Goal: Information Seeking & Learning: Learn about a topic

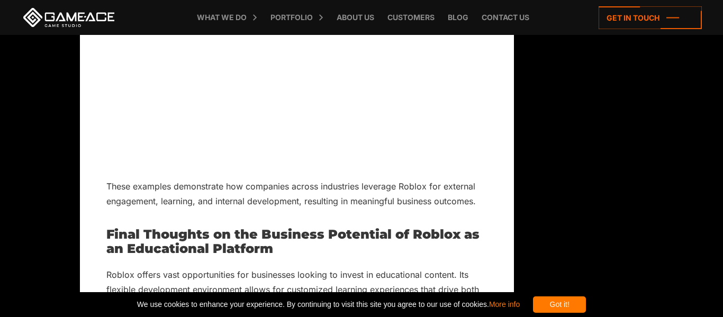
scroll to position [5090, 0]
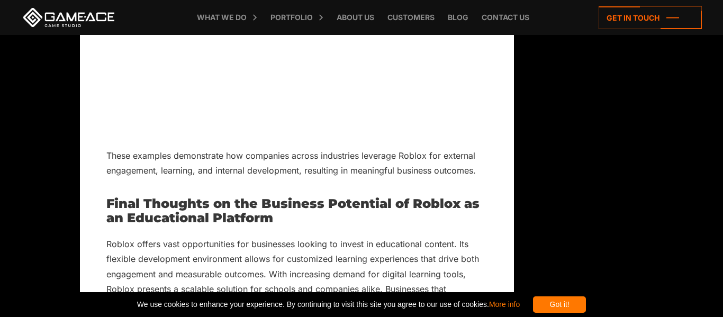
click at [586, 309] on div "Got it!" at bounding box center [559, 304] width 53 height 16
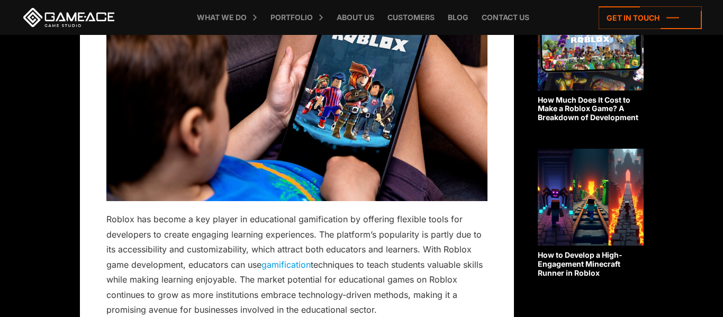
scroll to position [0, 0]
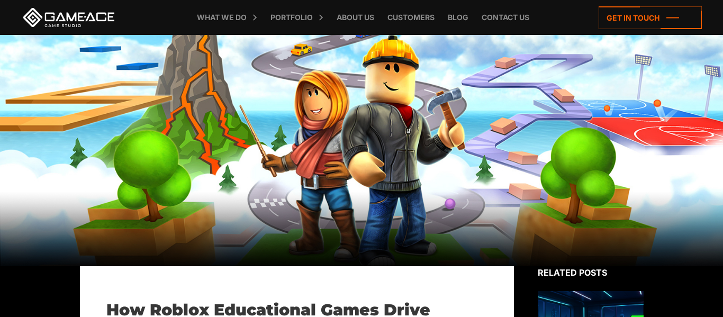
click at [422, 239] on div at bounding box center [361, 150] width 723 height 231
click at [640, 23] on icon at bounding box center [650, 17] width 103 height 23
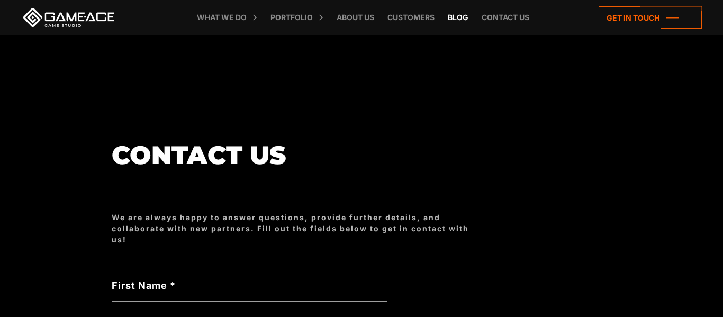
click at [459, 14] on link "Blog" at bounding box center [457, 17] width 31 height 35
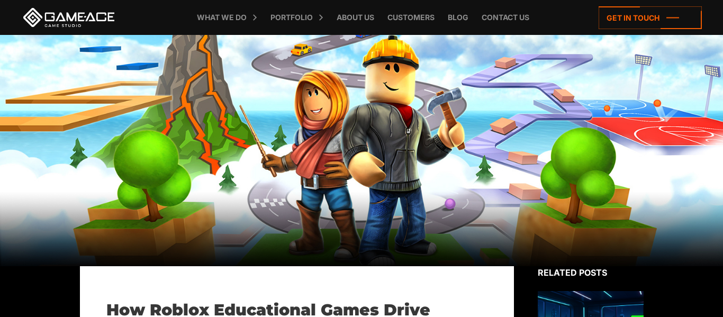
click at [168, 83] on div at bounding box center [361, 150] width 723 height 231
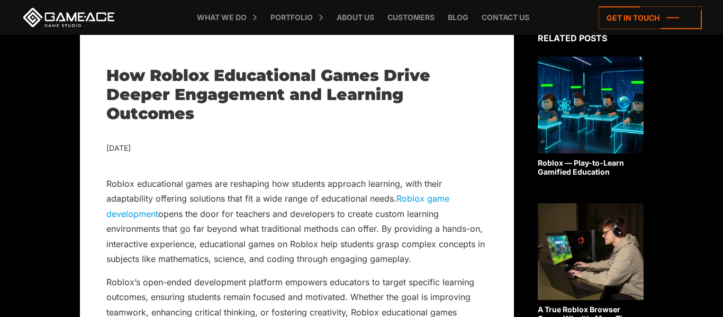
scroll to position [235, 0]
click at [552, 82] on img at bounding box center [591, 104] width 106 height 97
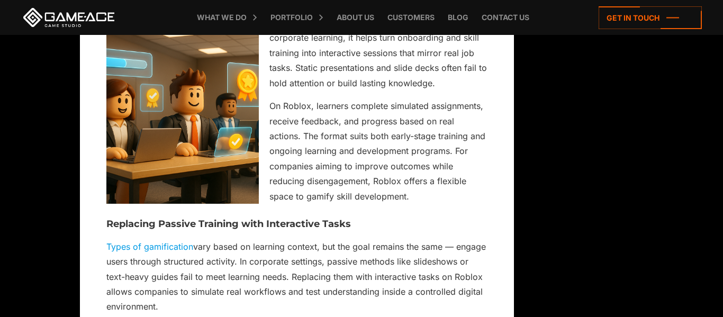
scroll to position [5451, 0]
